Goal: Task Accomplishment & Management: Manage account settings

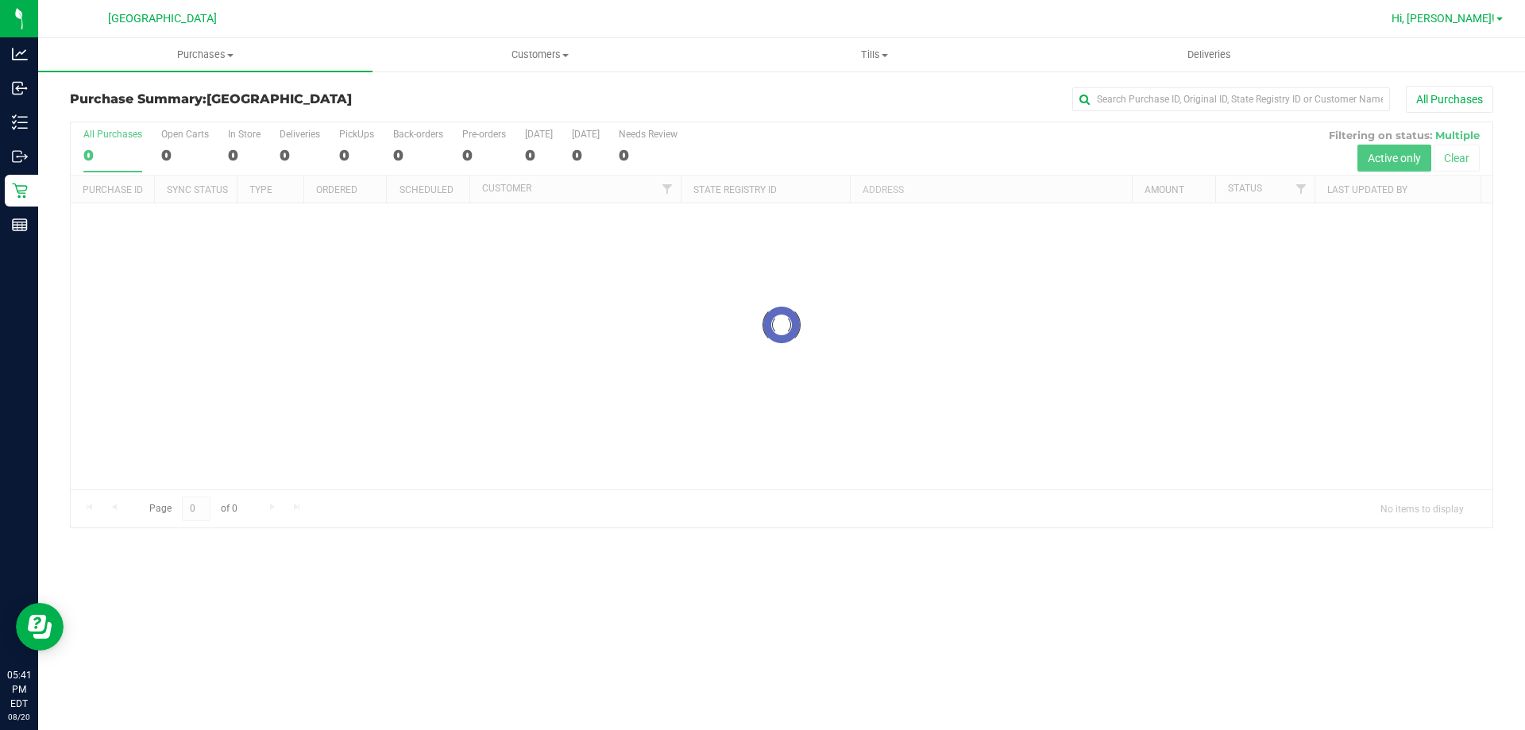
click at [1476, 21] on span "Hi, [PERSON_NAME]!" at bounding box center [1443, 18] width 103 height 13
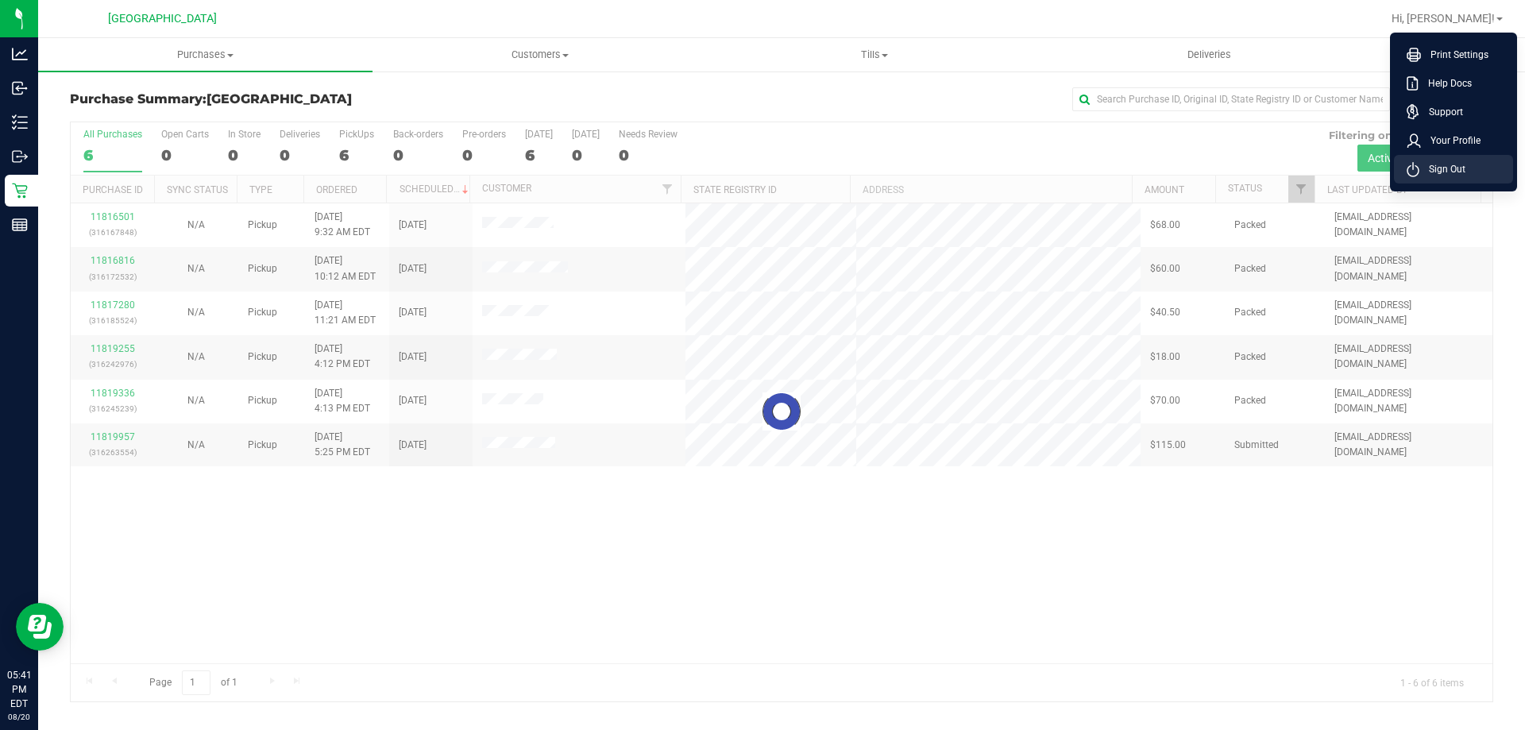
click at [1440, 164] on span "Sign Out" at bounding box center [1442, 169] width 46 height 16
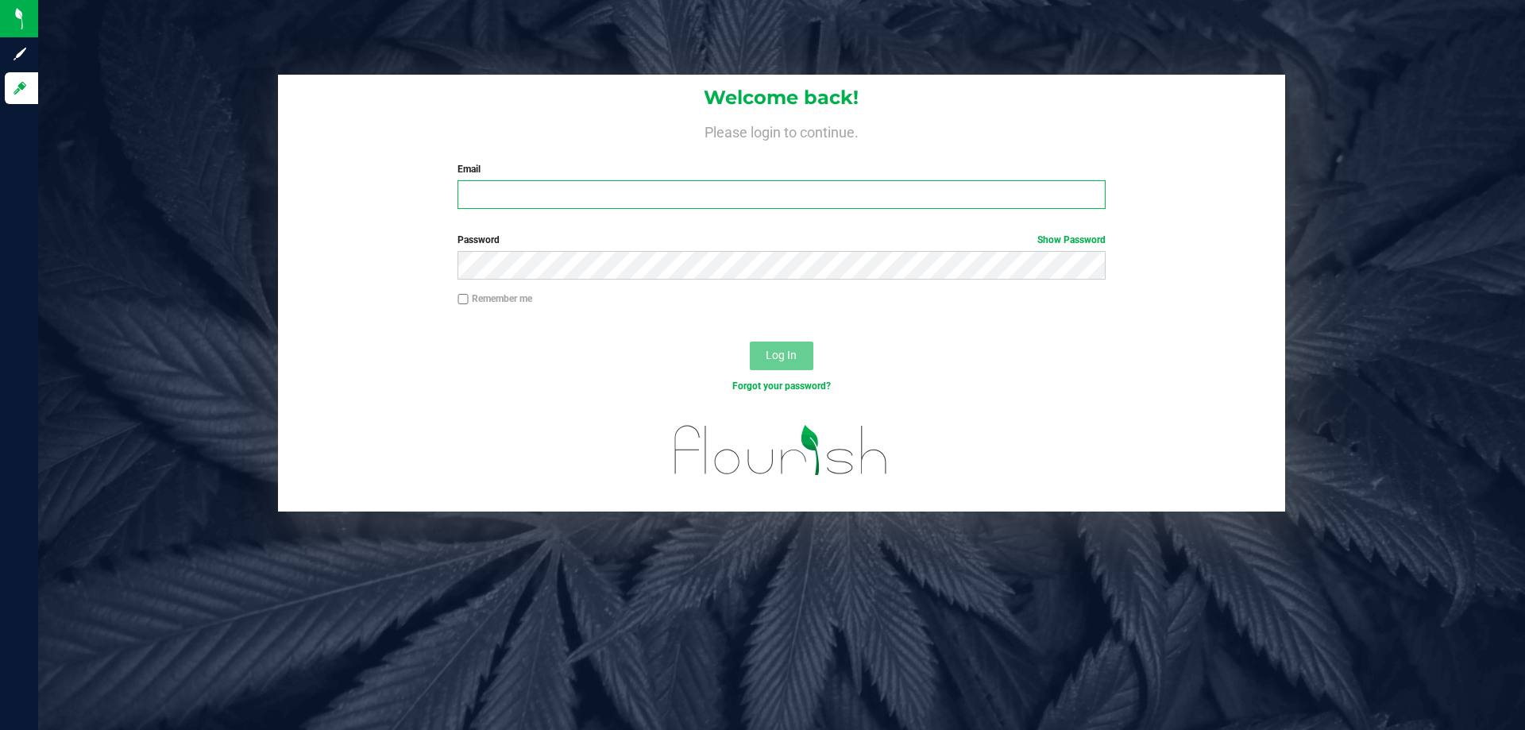
click at [723, 198] on input "Email" at bounding box center [781, 194] width 647 height 29
type input "[EMAIL_ADDRESS][DOMAIN_NAME]"
click at [681, 246] on label "Password Show Password" at bounding box center [781, 240] width 647 height 14
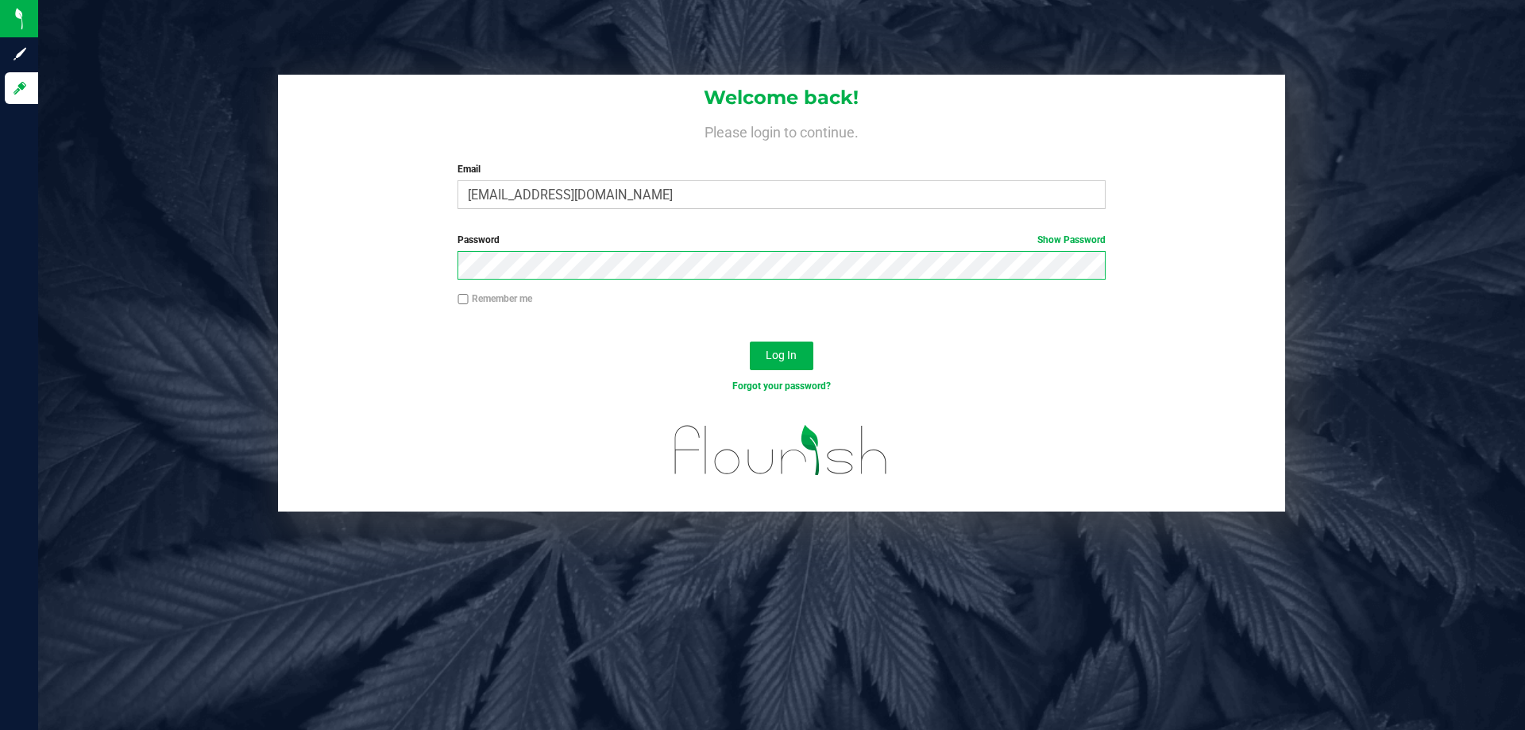
click at [750, 342] on button "Log In" at bounding box center [782, 356] width 64 height 29
